Goal: Navigation & Orientation: Go to known website

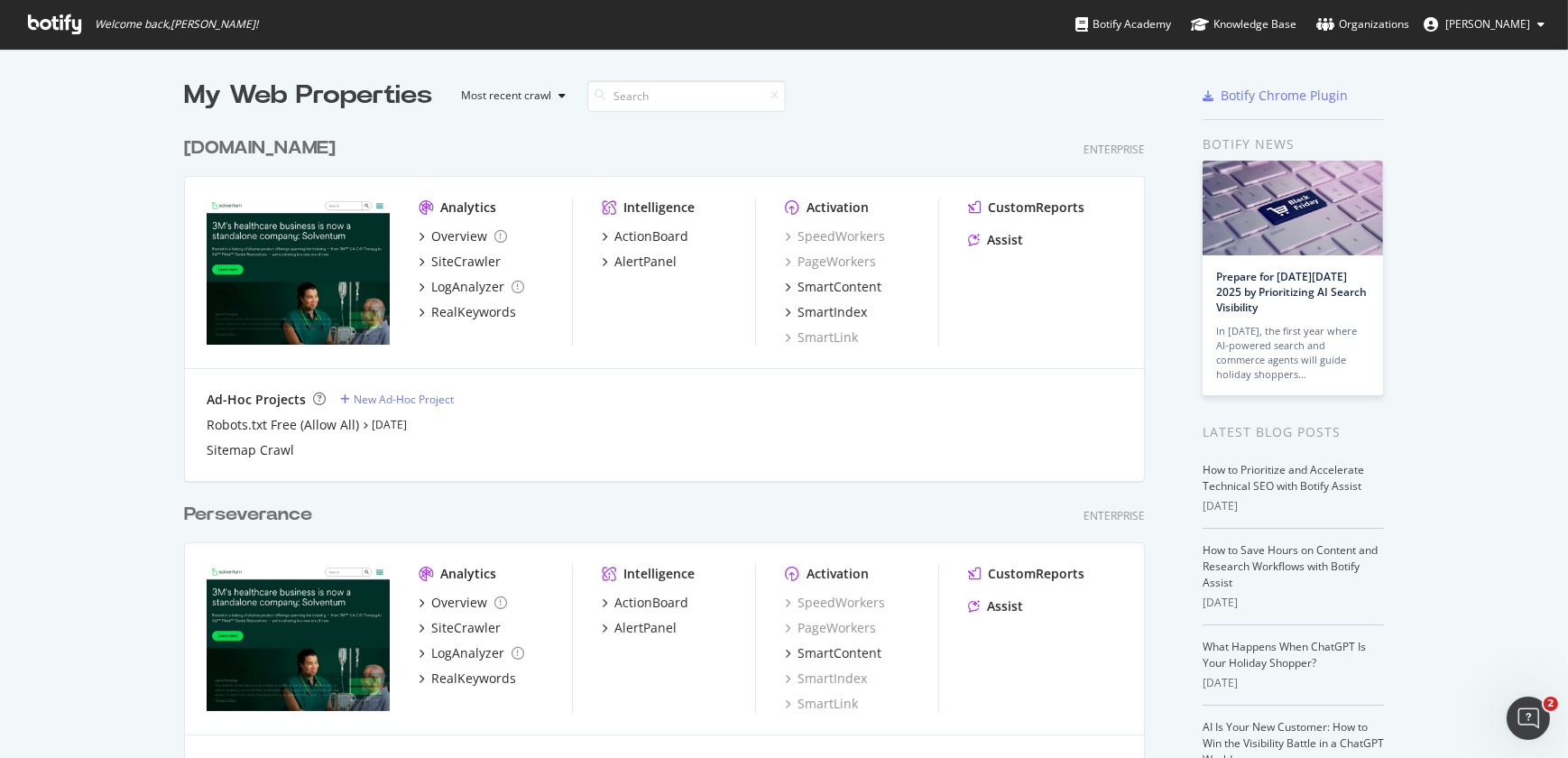
scroll to position [745, 1543]
click at [292, 139] on div "[DOMAIN_NAME]" at bounding box center [259, 148] width 152 height 26
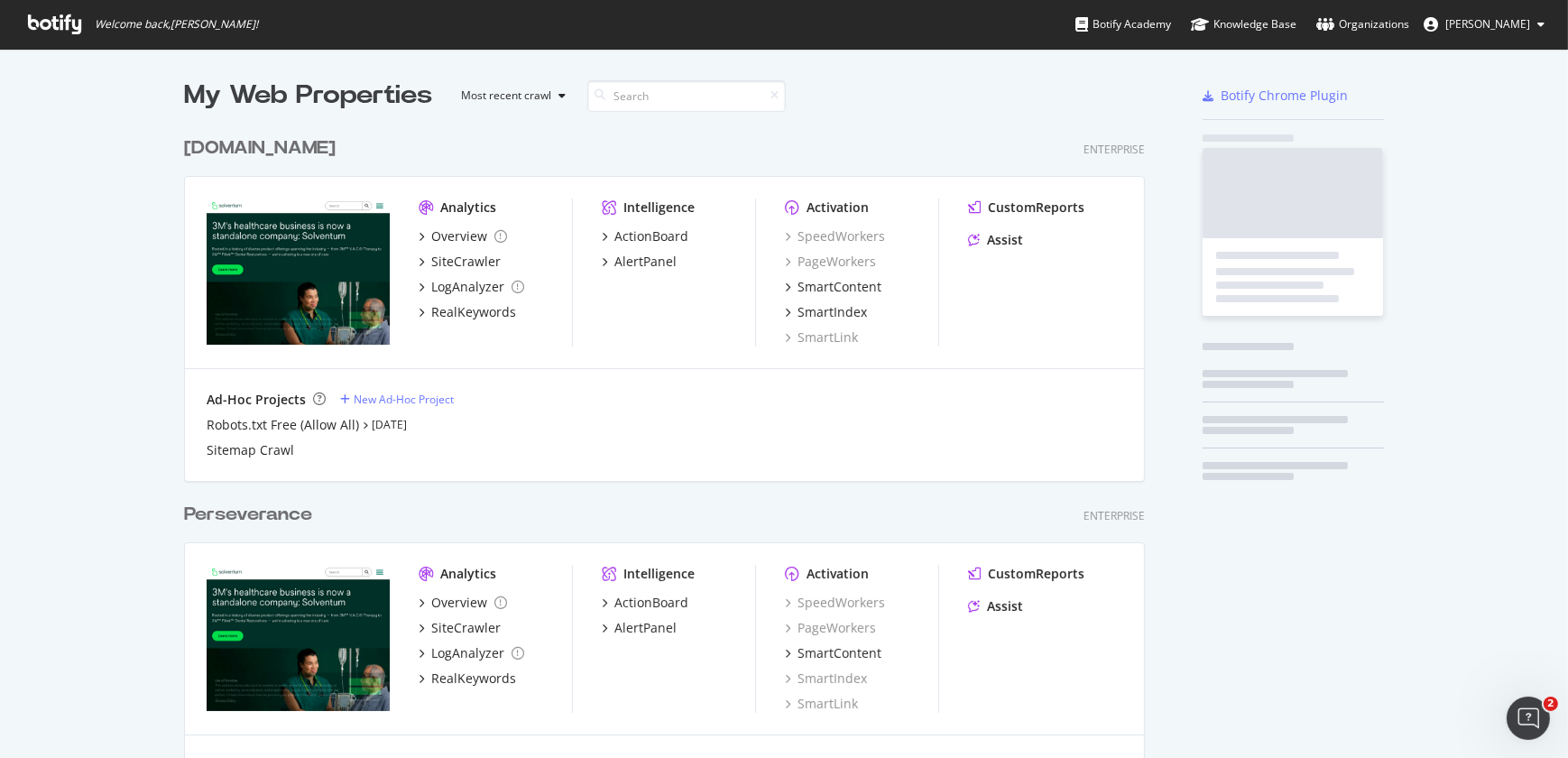
scroll to position [745, 1543]
